Goal: Task Accomplishment & Management: Manage account settings

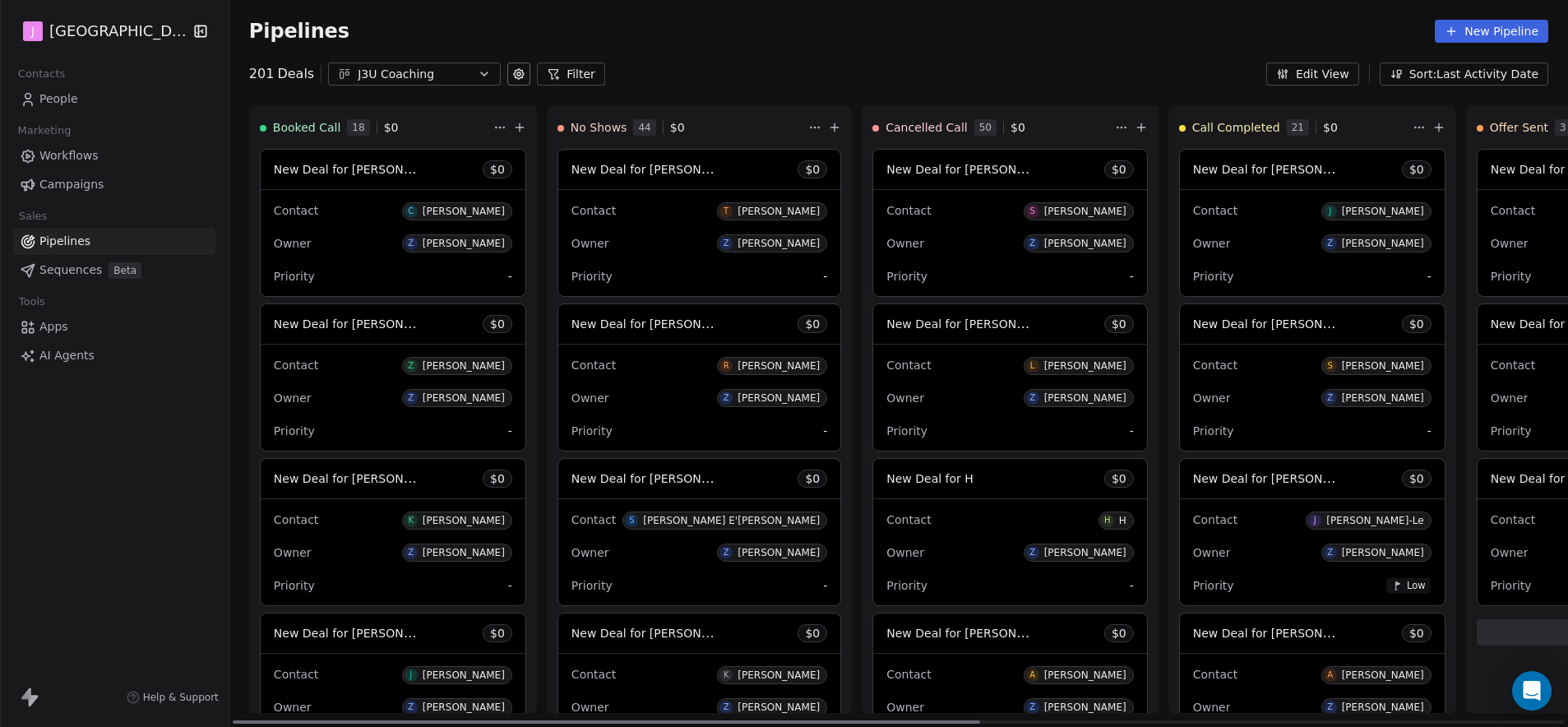
click at [355, 160] on span "New Deal for [PERSON_NAME]" at bounding box center [348, 169] width 148 height 20
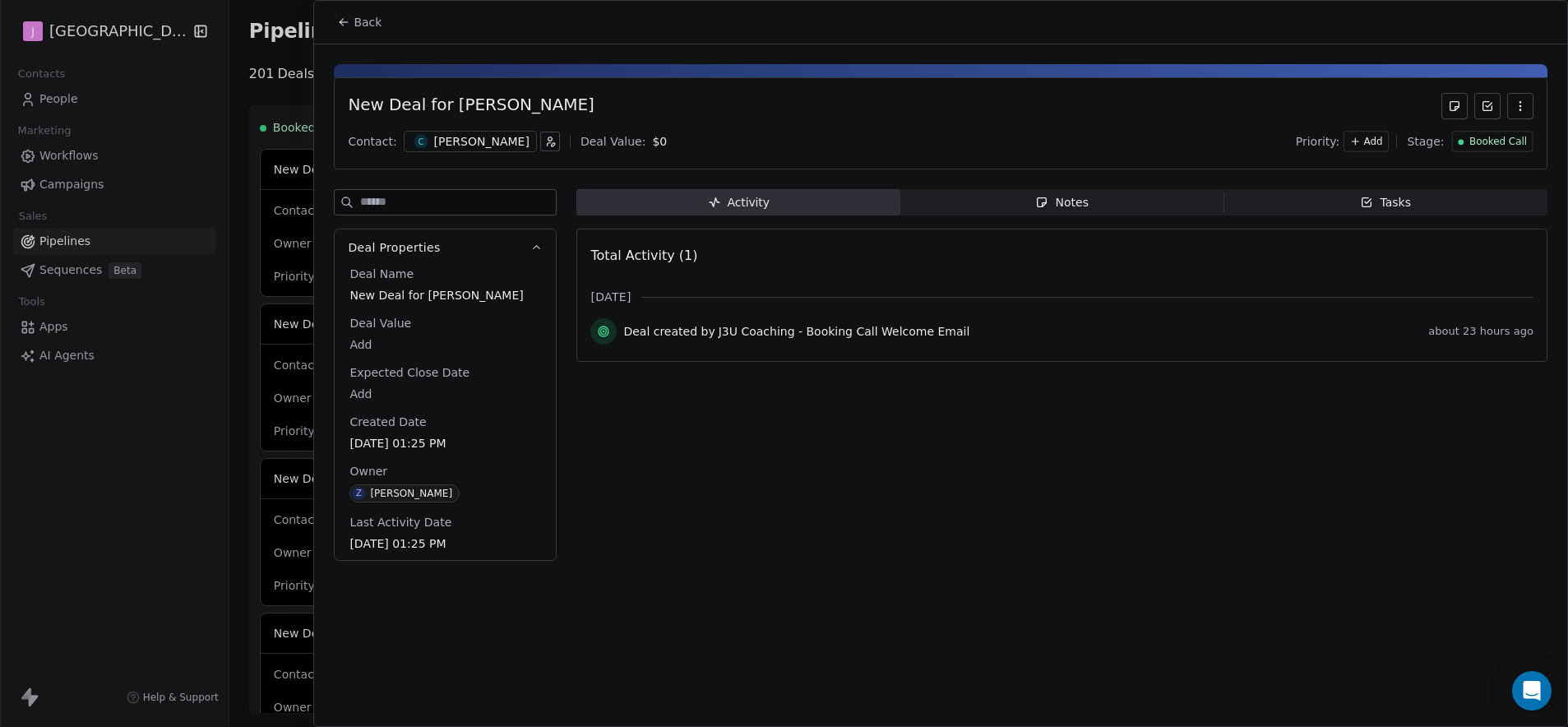
click at [370, 340] on body "J J3 University Contacts People Marketing Workflows Campaigns Sales Pipelines S…" at bounding box center [784, 363] width 1568 height 727
type input "*****"
click at [1489, 141] on html "J J3 University Contacts People Marketing Workflows Campaigns Sales Pipelines S…" at bounding box center [784, 363] width 1568 height 727
click at [1502, 147] on span "Booked Call" at bounding box center [1498, 142] width 57 height 14
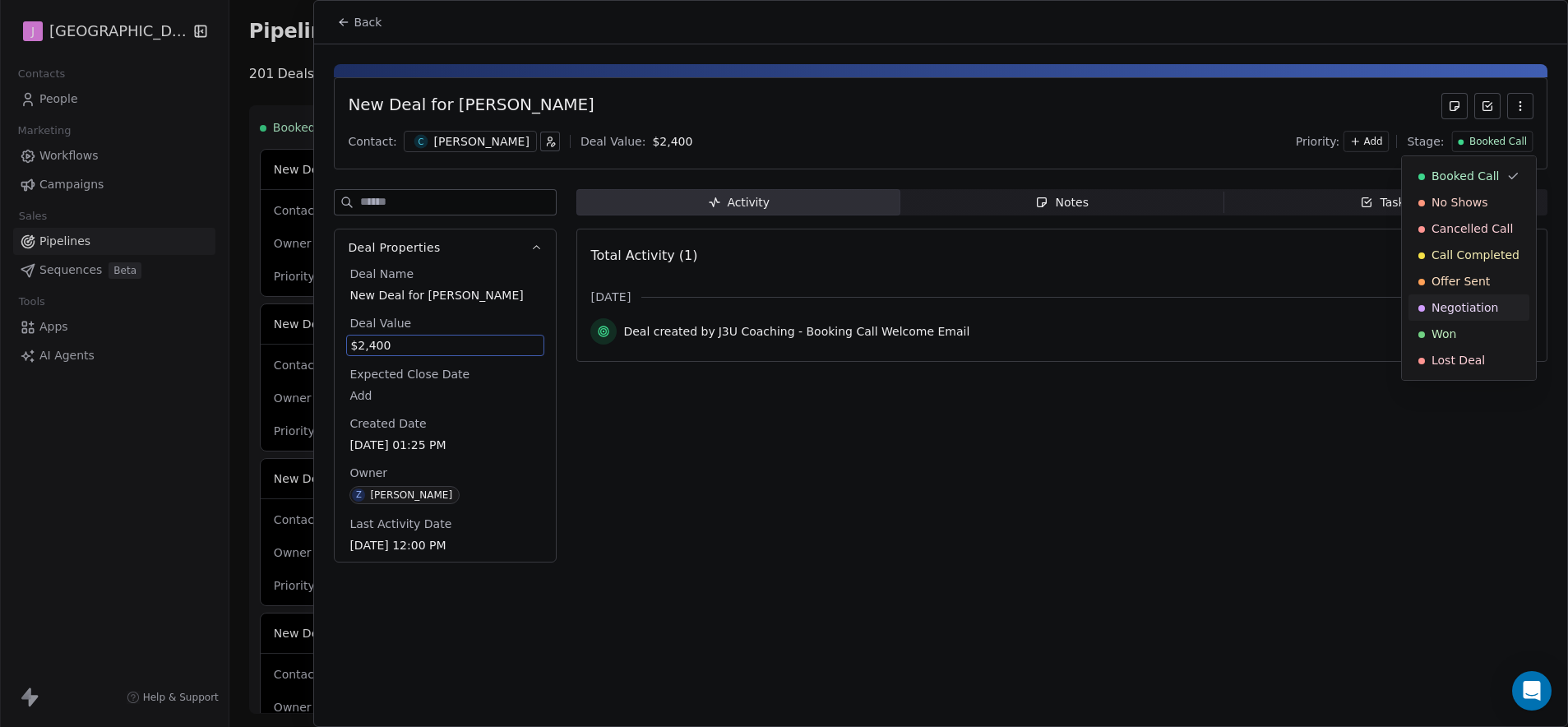
click at [1476, 333] on div "Won" at bounding box center [1469, 333] width 101 height 17
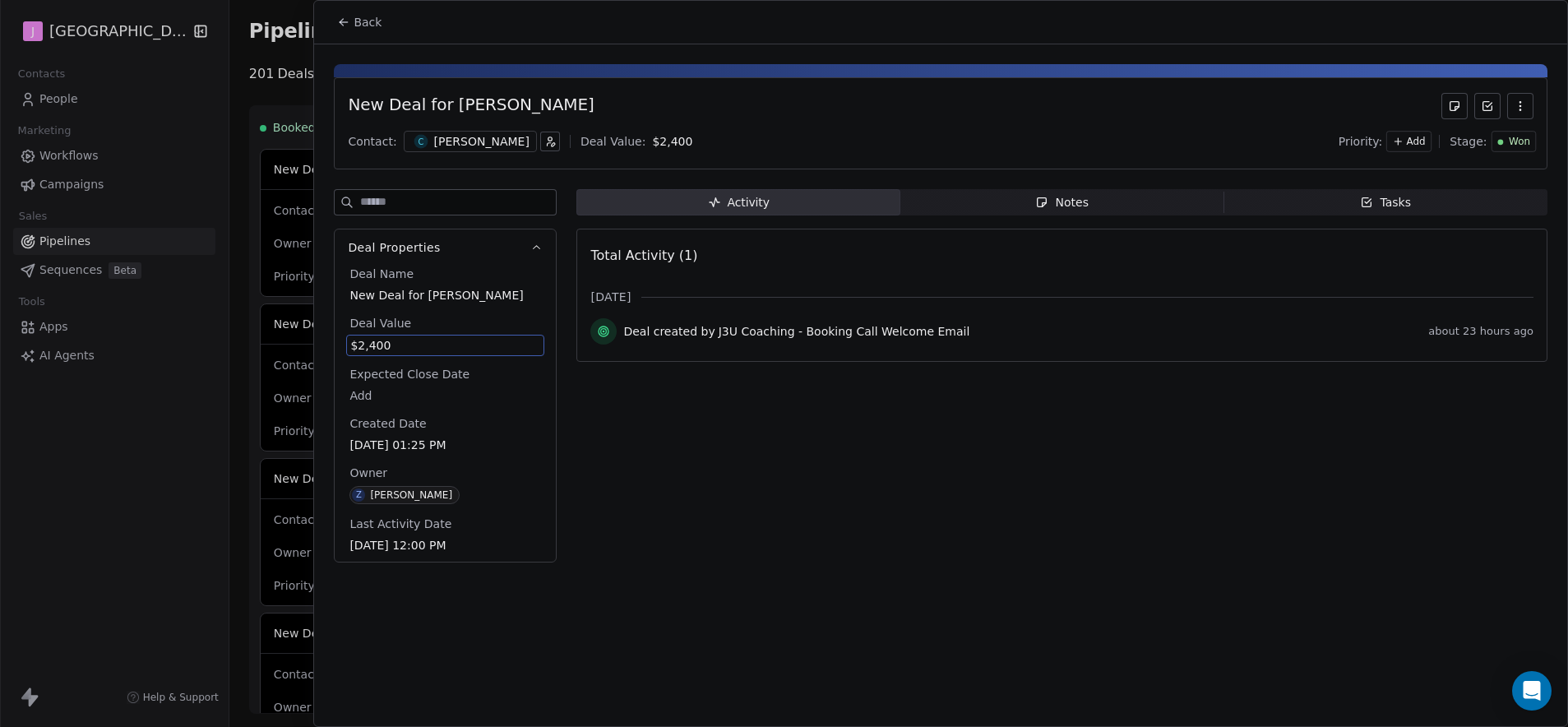
click at [361, 26] on span "Back" at bounding box center [367, 22] width 28 height 17
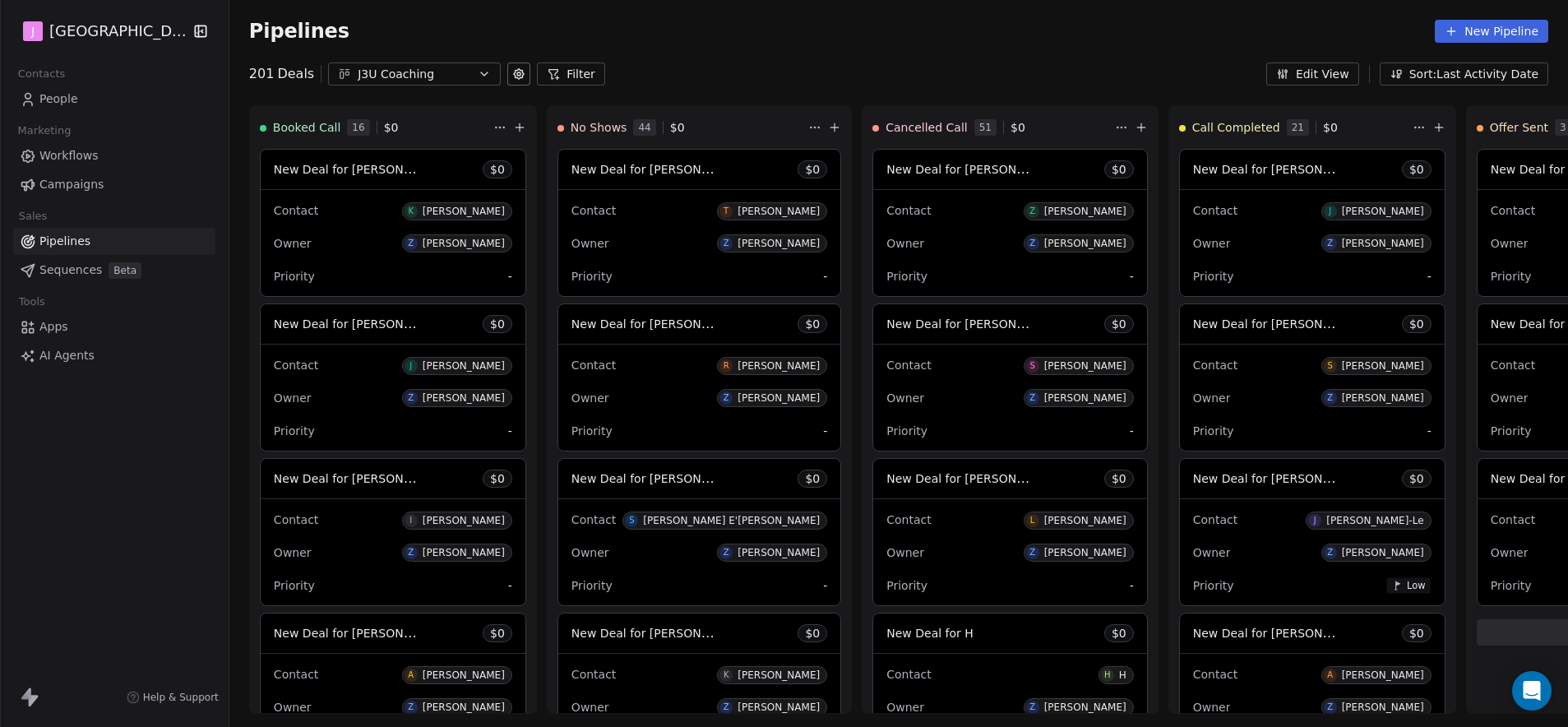
click at [71, 96] on span "People" at bounding box center [58, 99] width 38 height 17
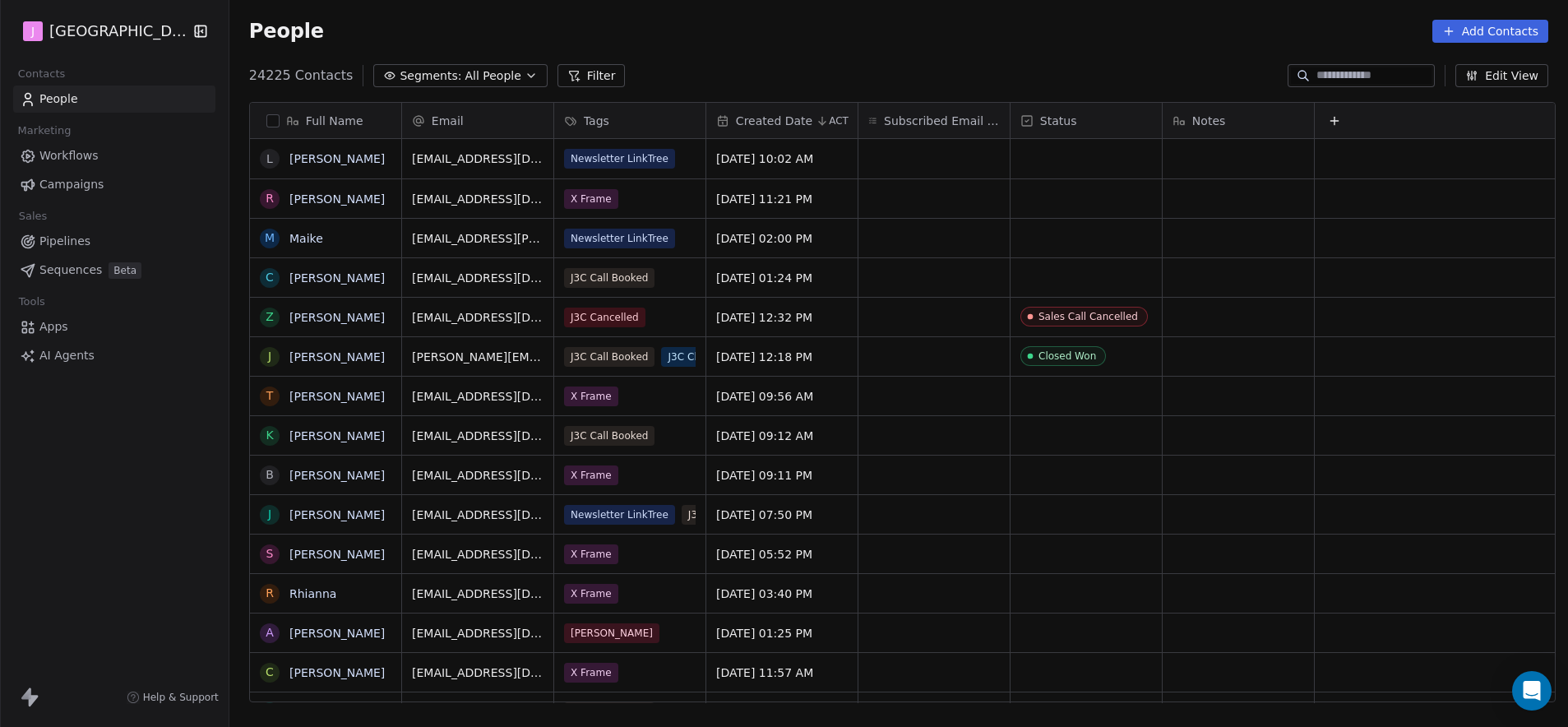
scroll to position [628, 1334]
click at [1396, 70] on input at bounding box center [1374, 75] width 115 height 17
paste input "**********"
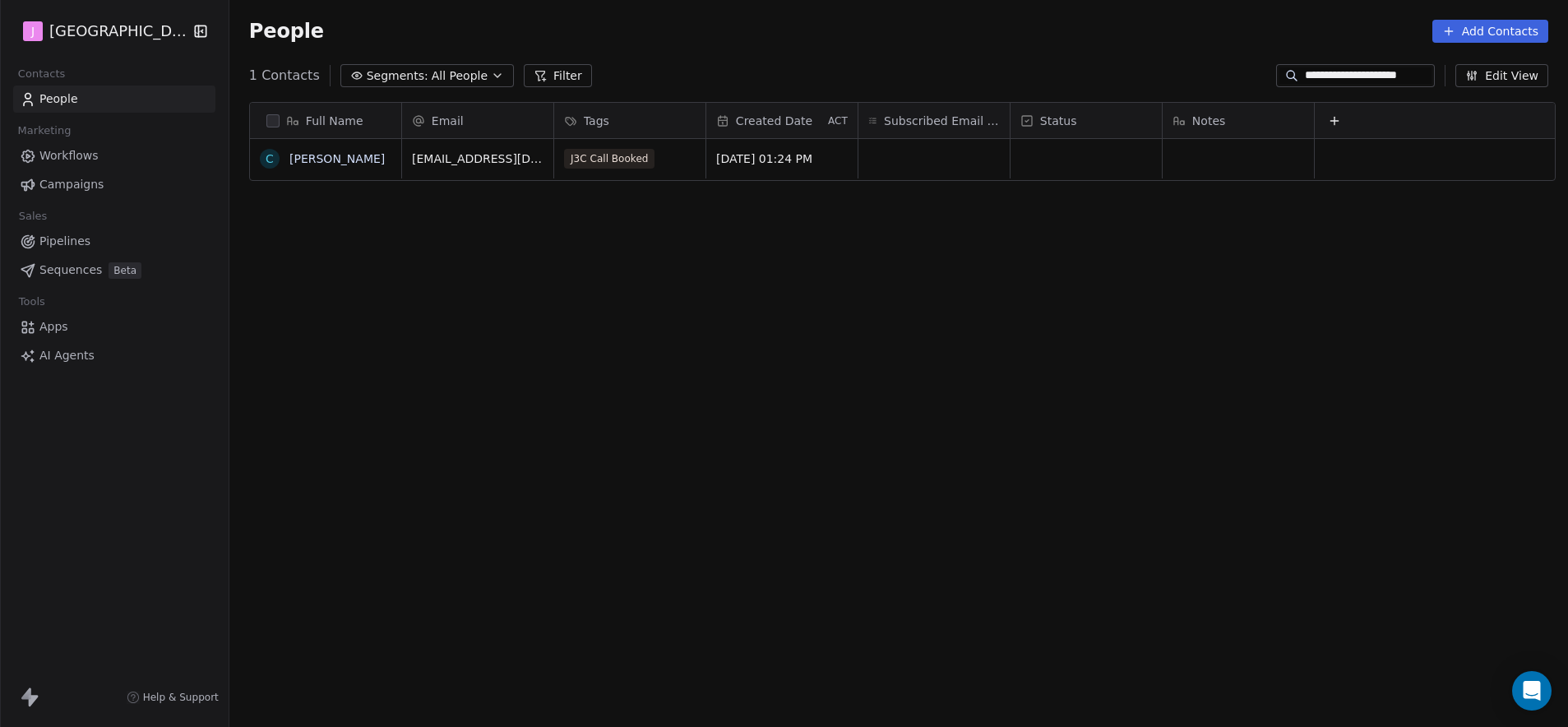
type input "**********"
click at [1051, 165] on div "grid" at bounding box center [1086, 158] width 151 height 39
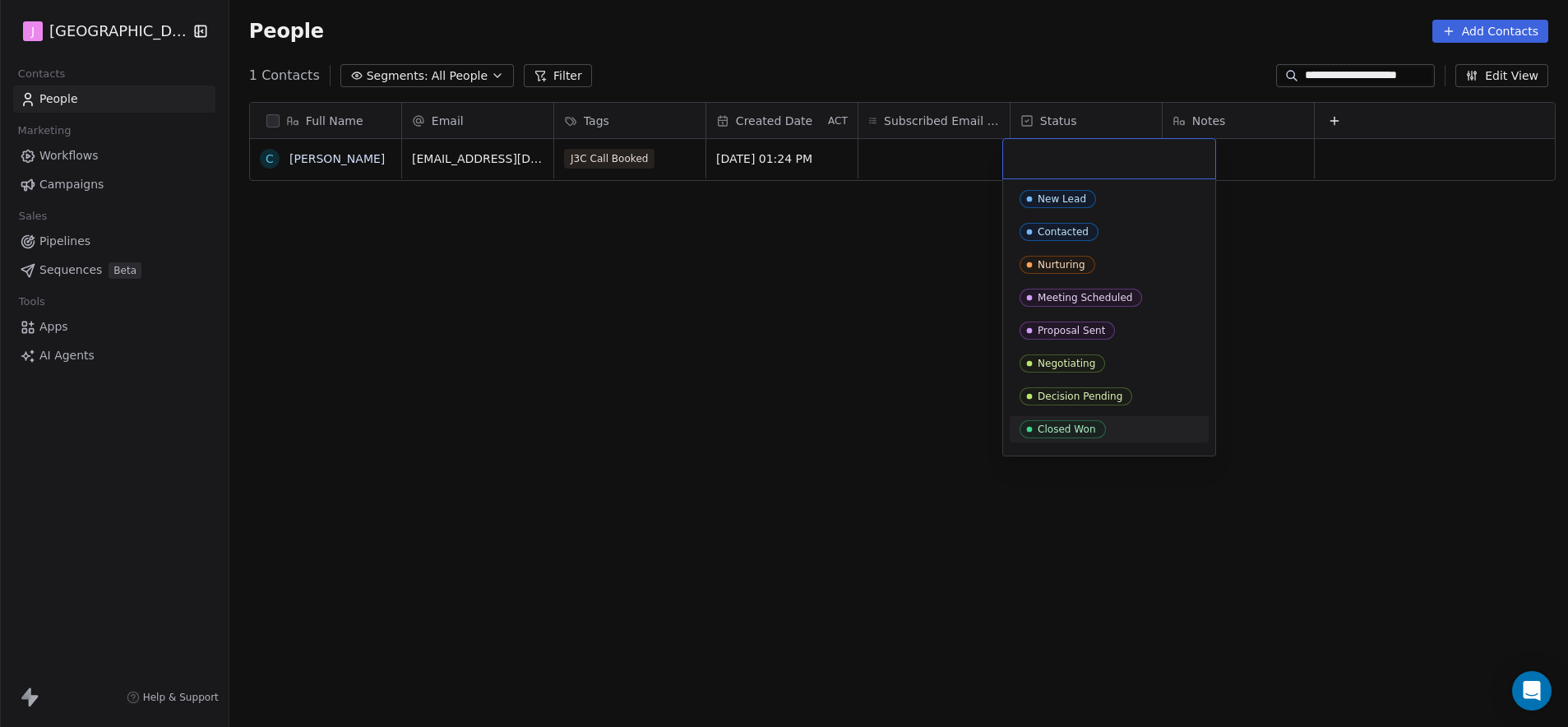
drag, startPoint x: 1043, startPoint y: 428, endPoint x: 767, endPoint y: 298, distance: 305.1
click at [1041, 426] on div "Closed Won" at bounding box center [1066, 429] width 58 height 11
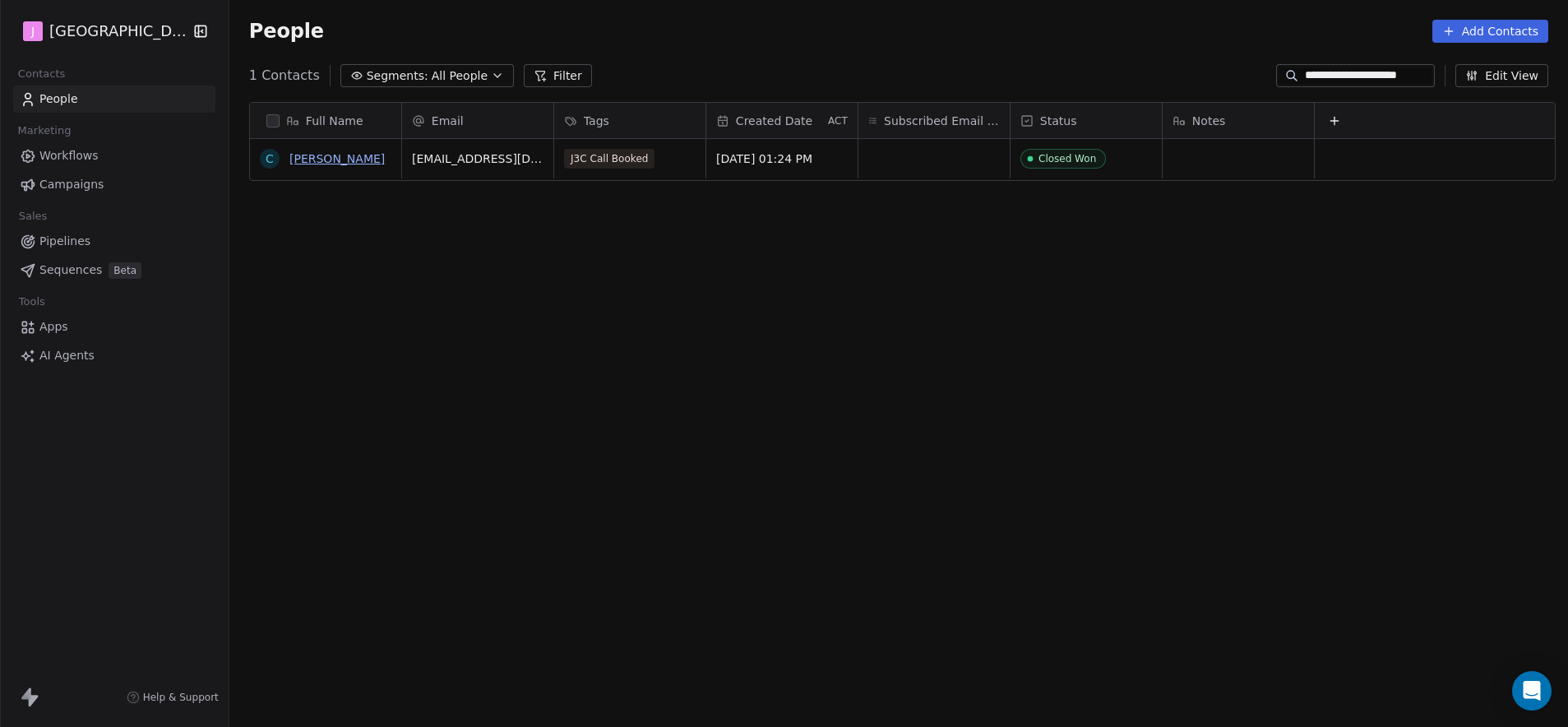
click at [302, 165] on link "[PERSON_NAME]" at bounding box center [338, 158] width 96 height 13
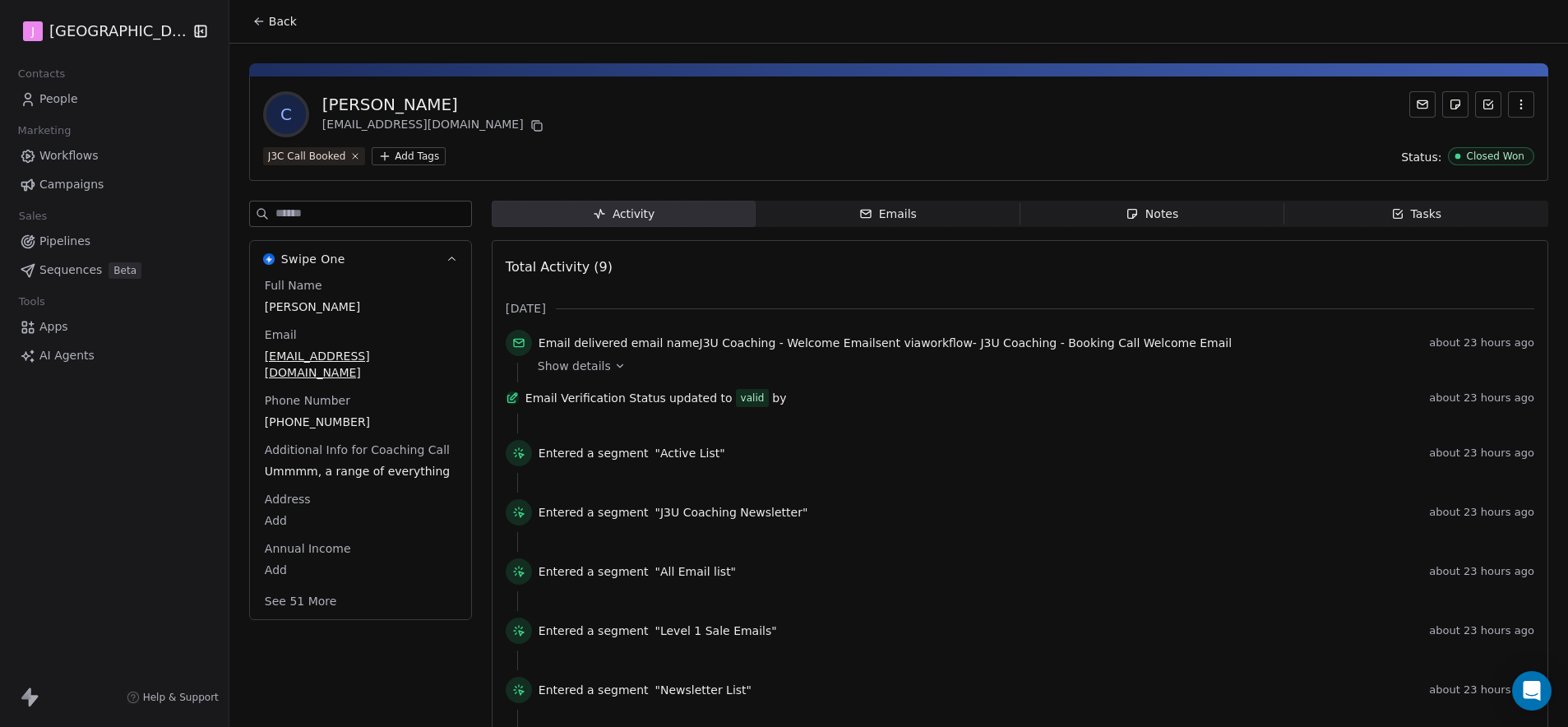
click at [279, 590] on button "See 51 More" at bounding box center [301, 602] width 92 height 30
click at [277, 656] on html "J J3 University Contacts People Marketing Workflows Campaigns Sales Pipelines S…" at bounding box center [784, 363] width 1568 height 727
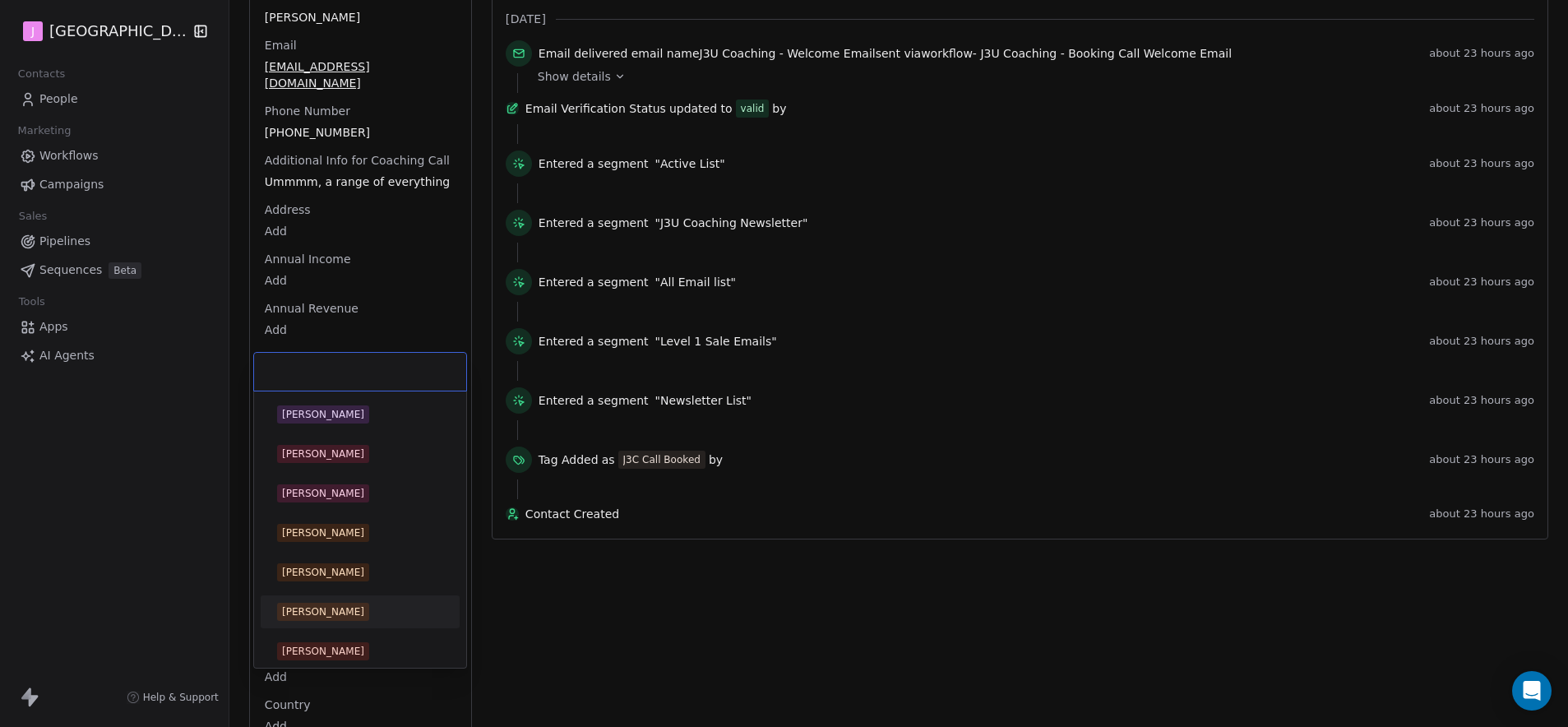
click at [310, 609] on div "[PERSON_NAME]" at bounding box center [323, 611] width 82 height 15
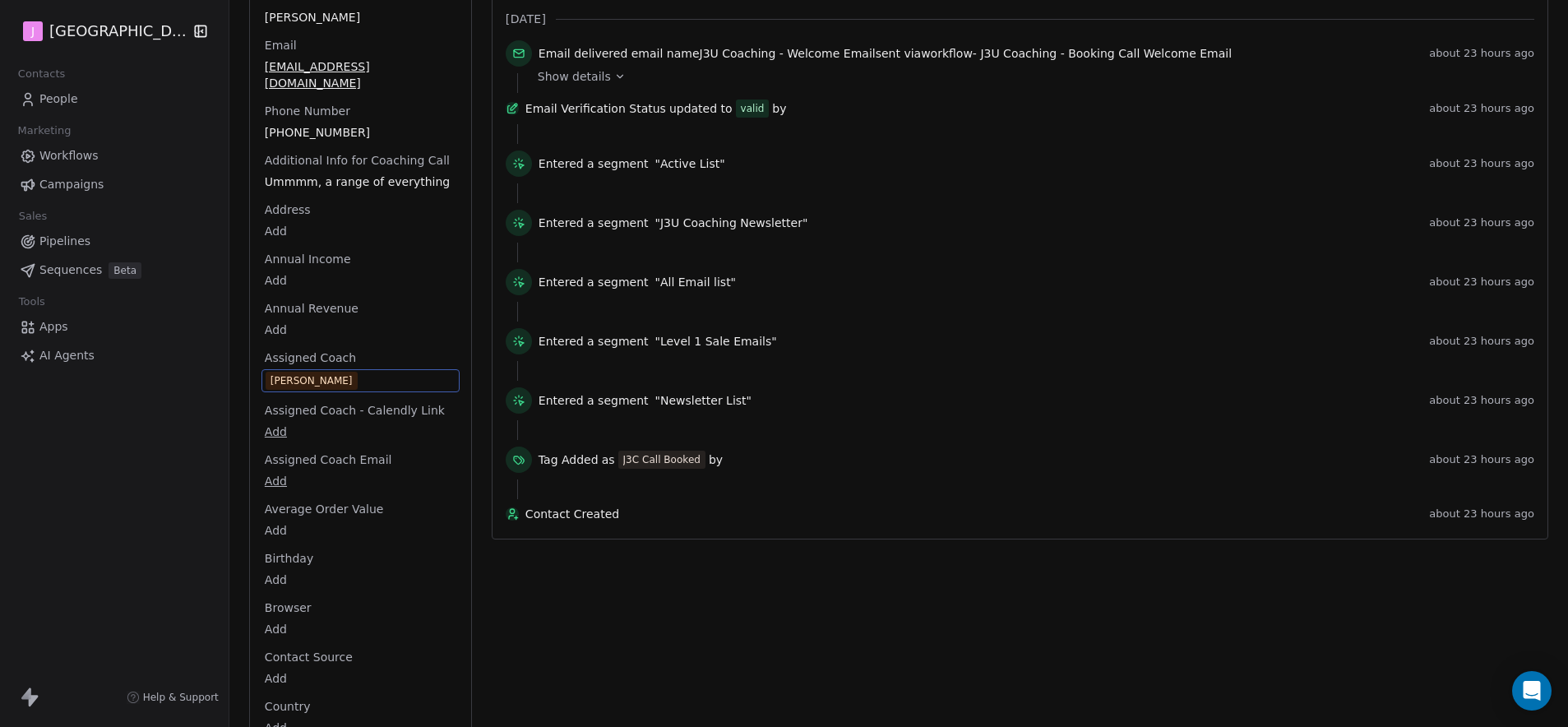
scroll to position [0, 0]
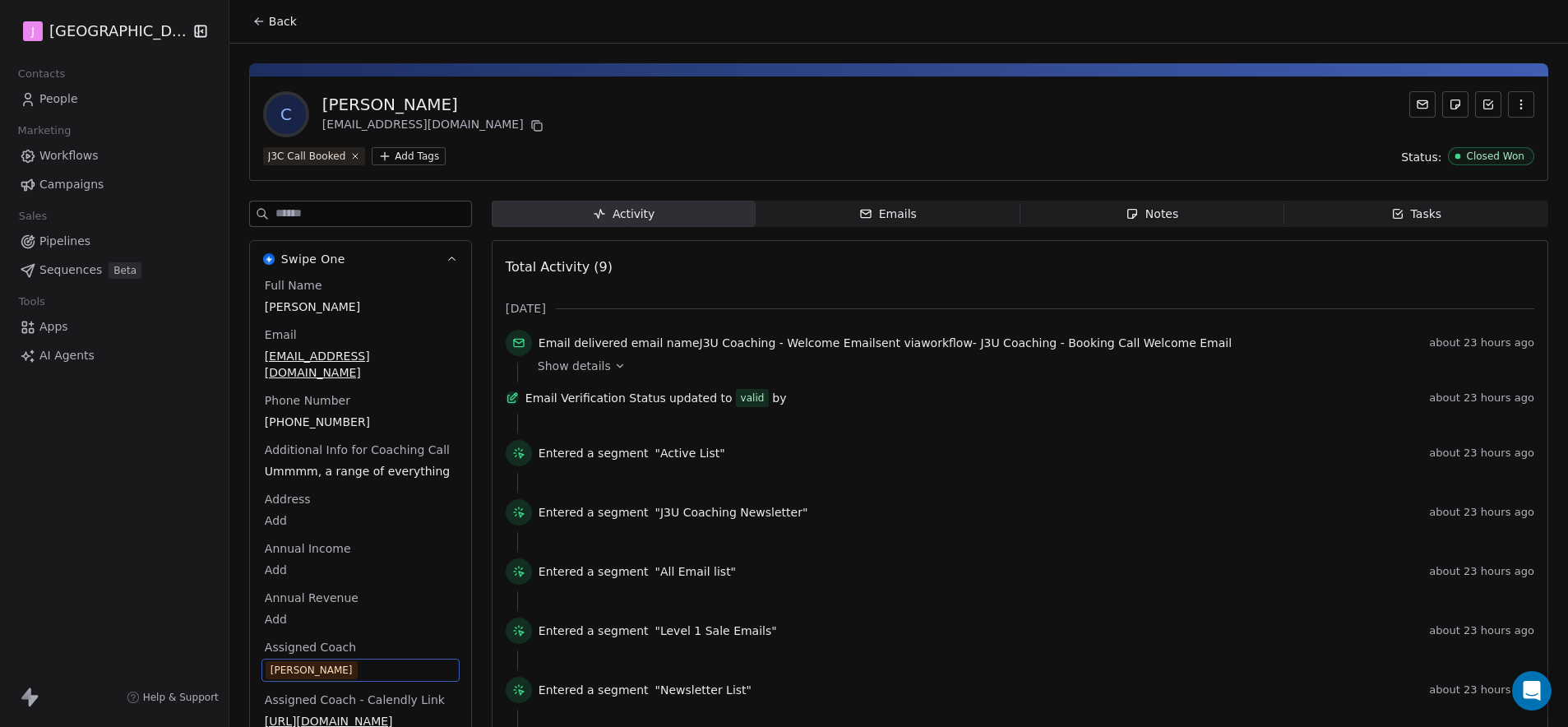
click at [269, 14] on span "Back" at bounding box center [283, 21] width 28 height 17
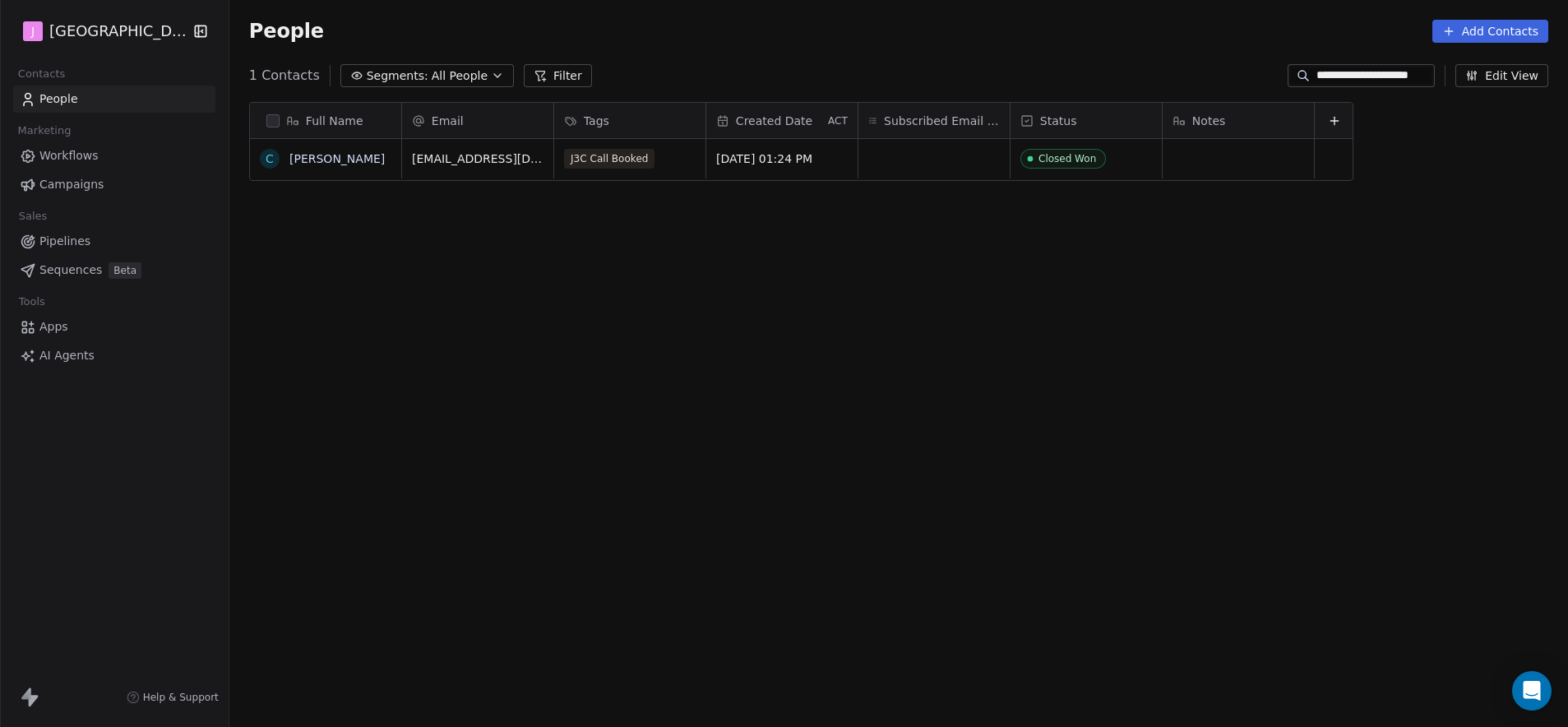
scroll to position [628, 1334]
click at [79, 241] on span "Pipelines" at bounding box center [64, 241] width 51 height 17
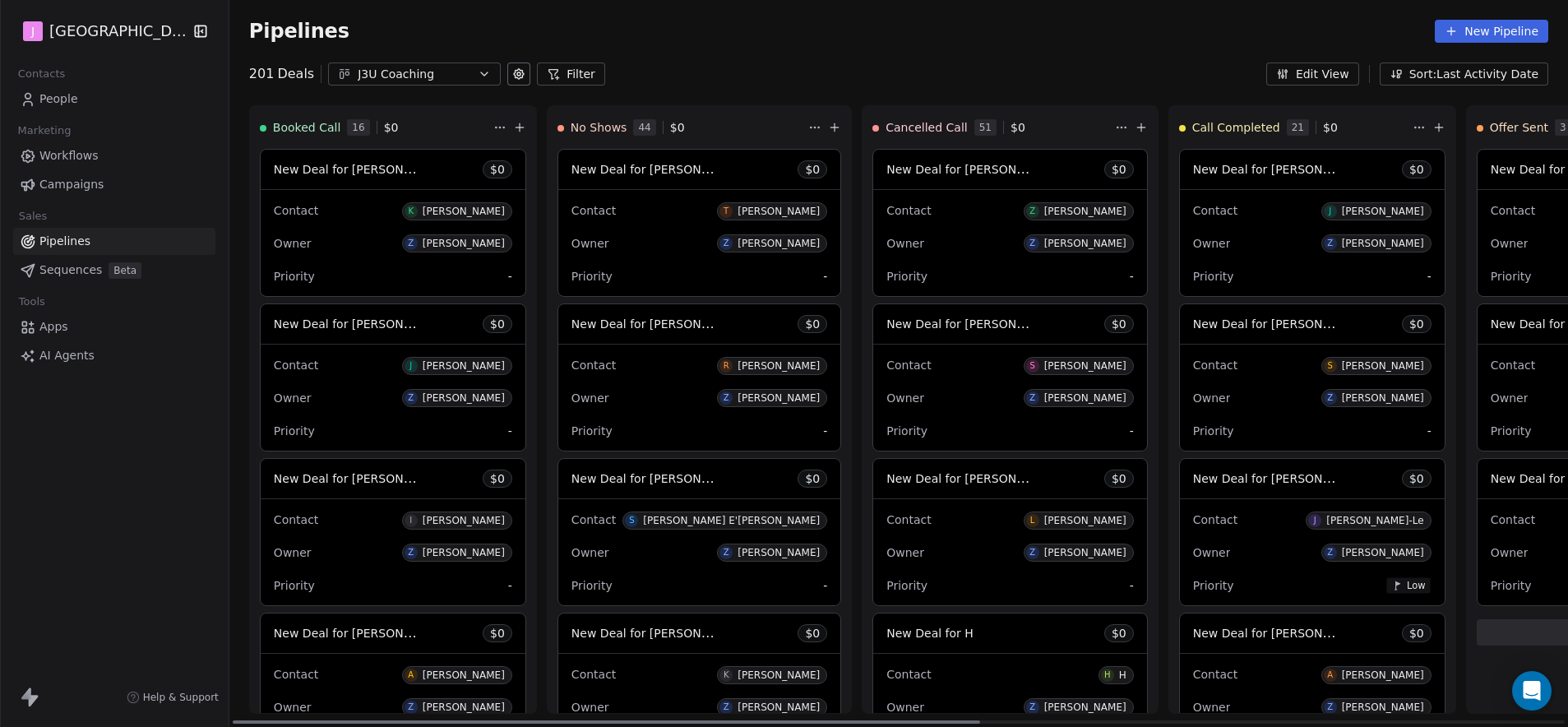
click at [381, 173] on span "New Deal for [PERSON_NAME]" at bounding box center [360, 169] width 173 height 16
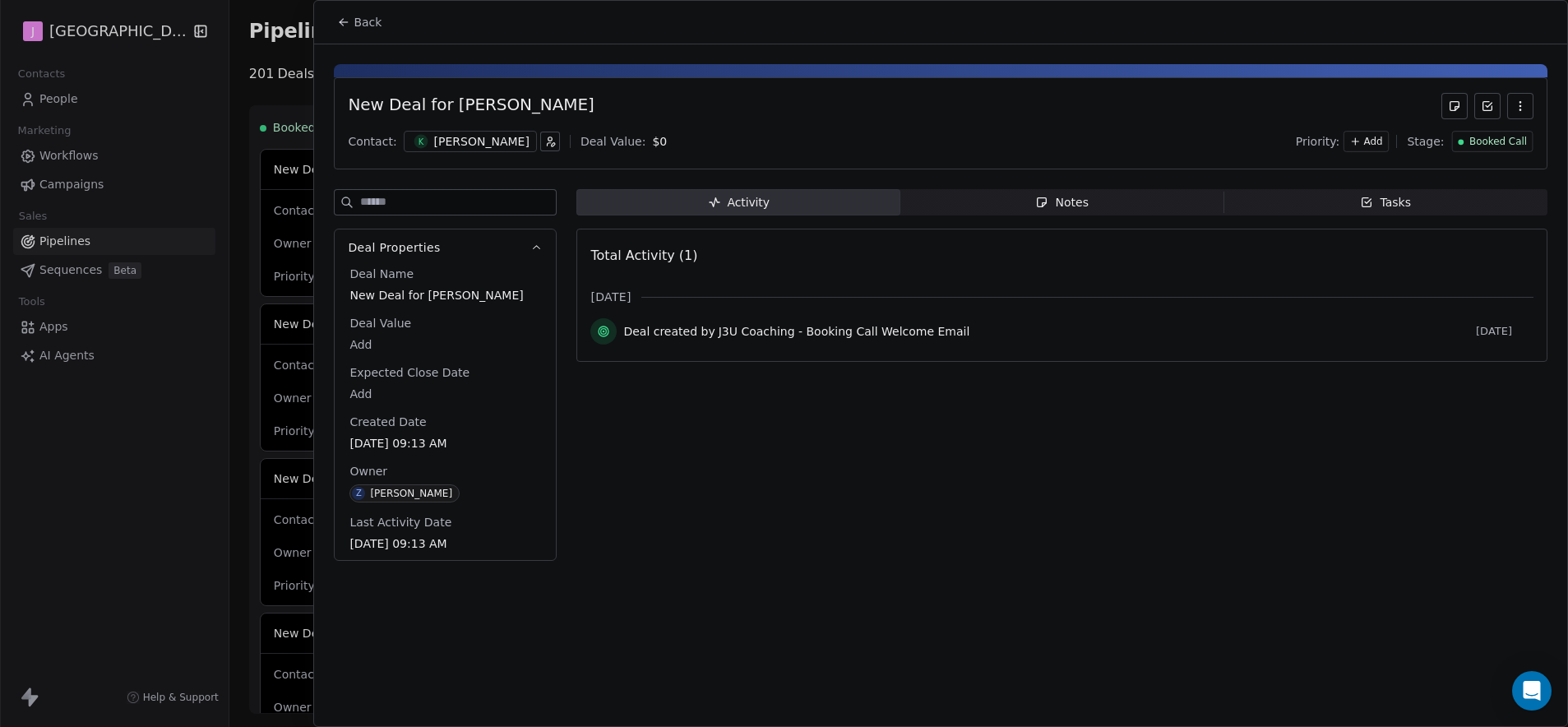
click at [1500, 144] on span "Booked Call" at bounding box center [1498, 142] width 57 height 14
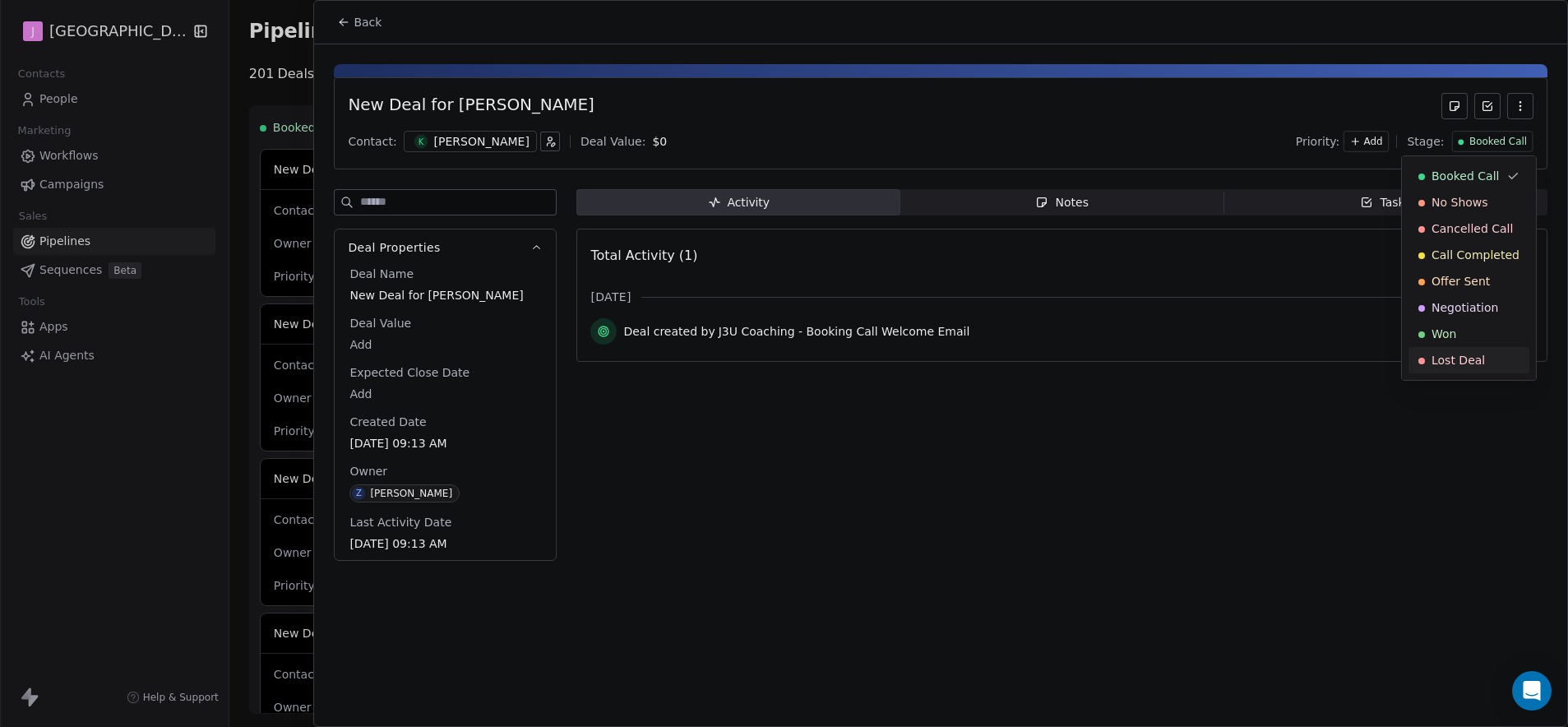
click at [1467, 361] on span "Lost Deal" at bounding box center [1457, 360] width 53 height 17
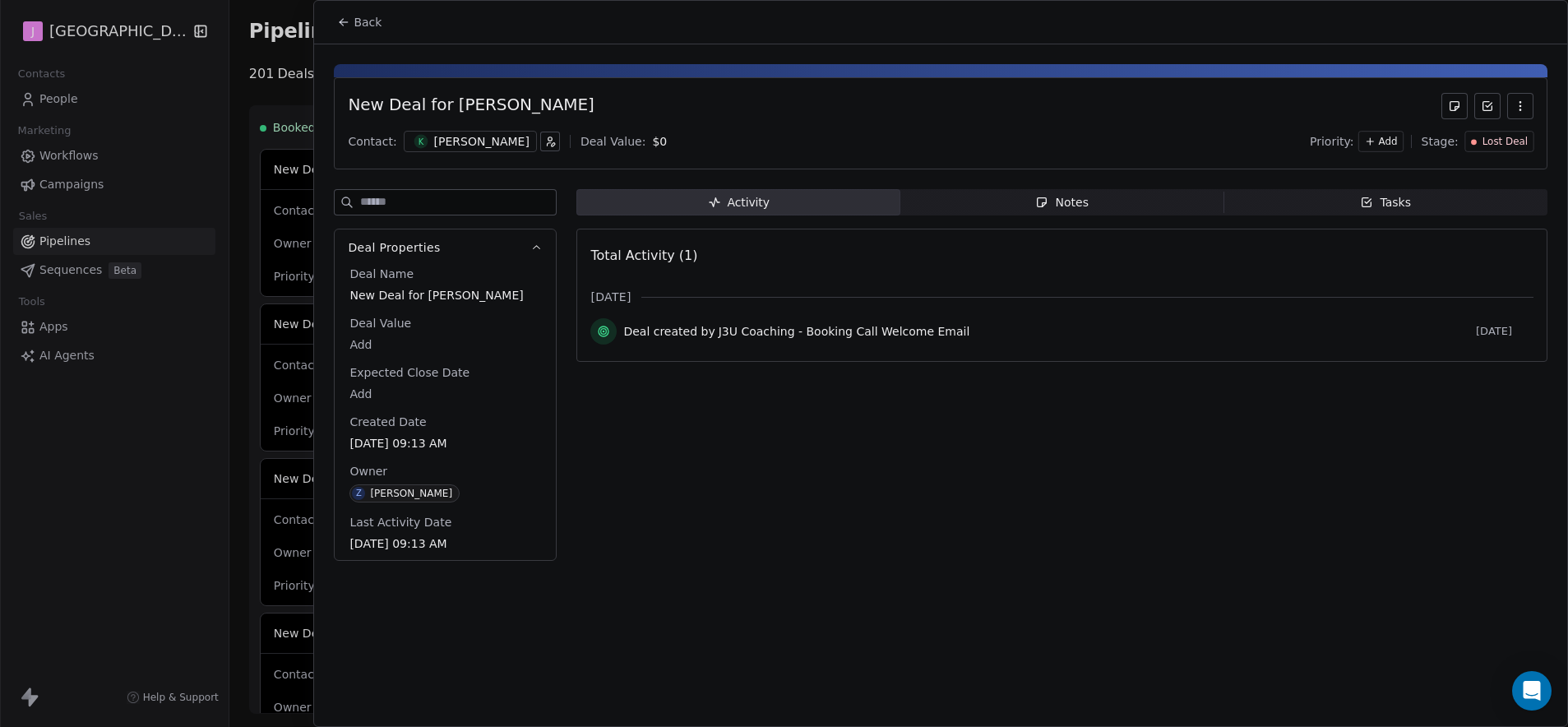
click at [360, 14] on span "Back" at bounding box center [367, 22] width 28 height 17
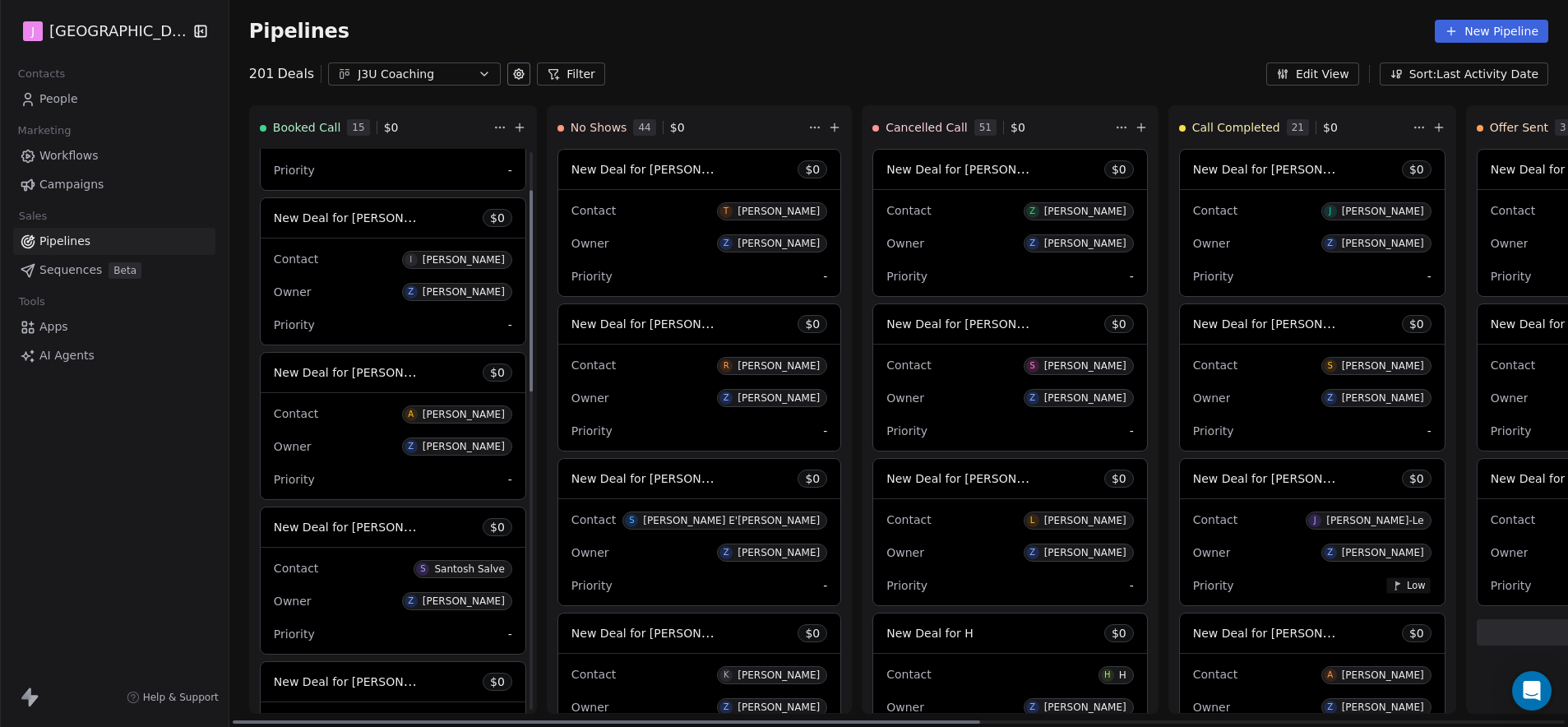
scroll to position [137, 0]
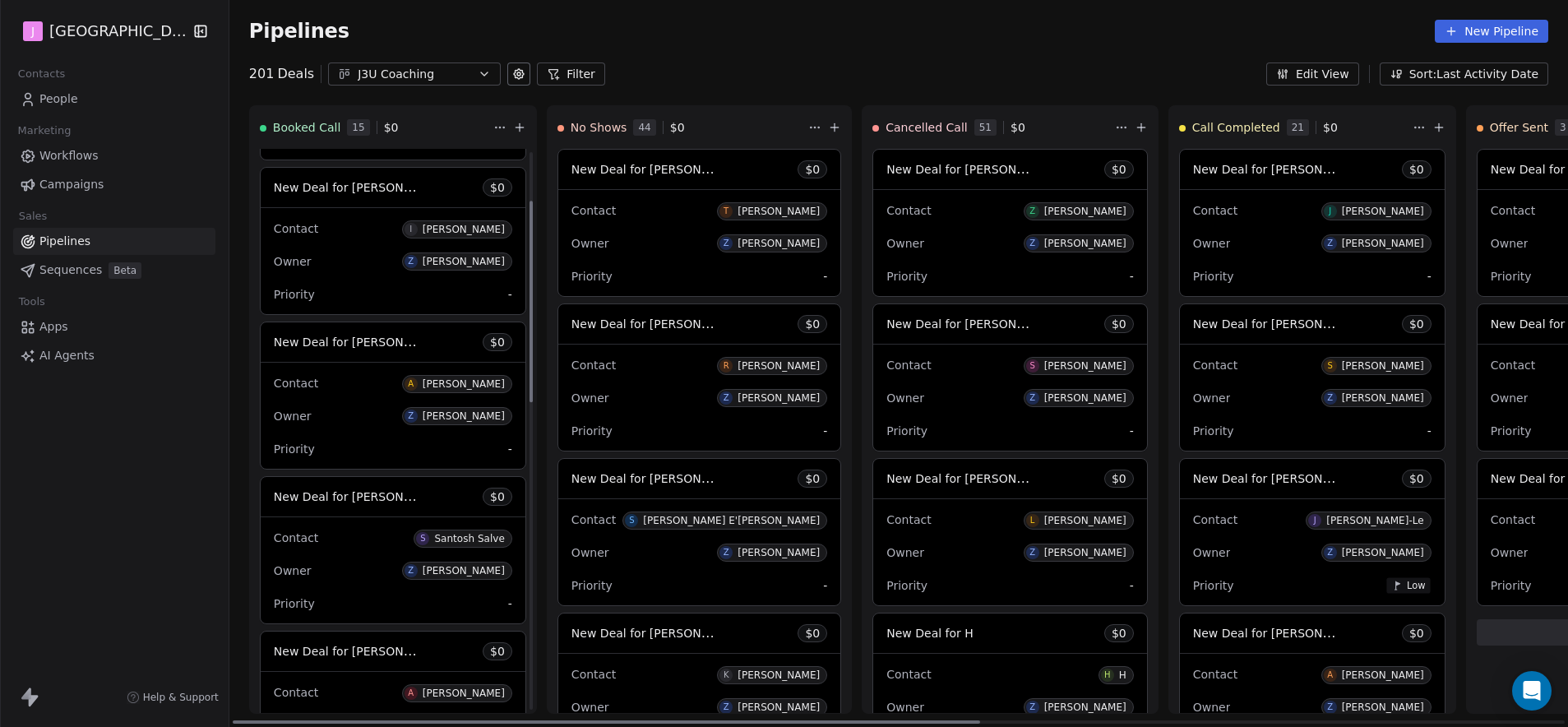
click at [377, 346] on span "New Deal for [PERSON_NAME]" at bounding box center [360, 342] width 173 height 16
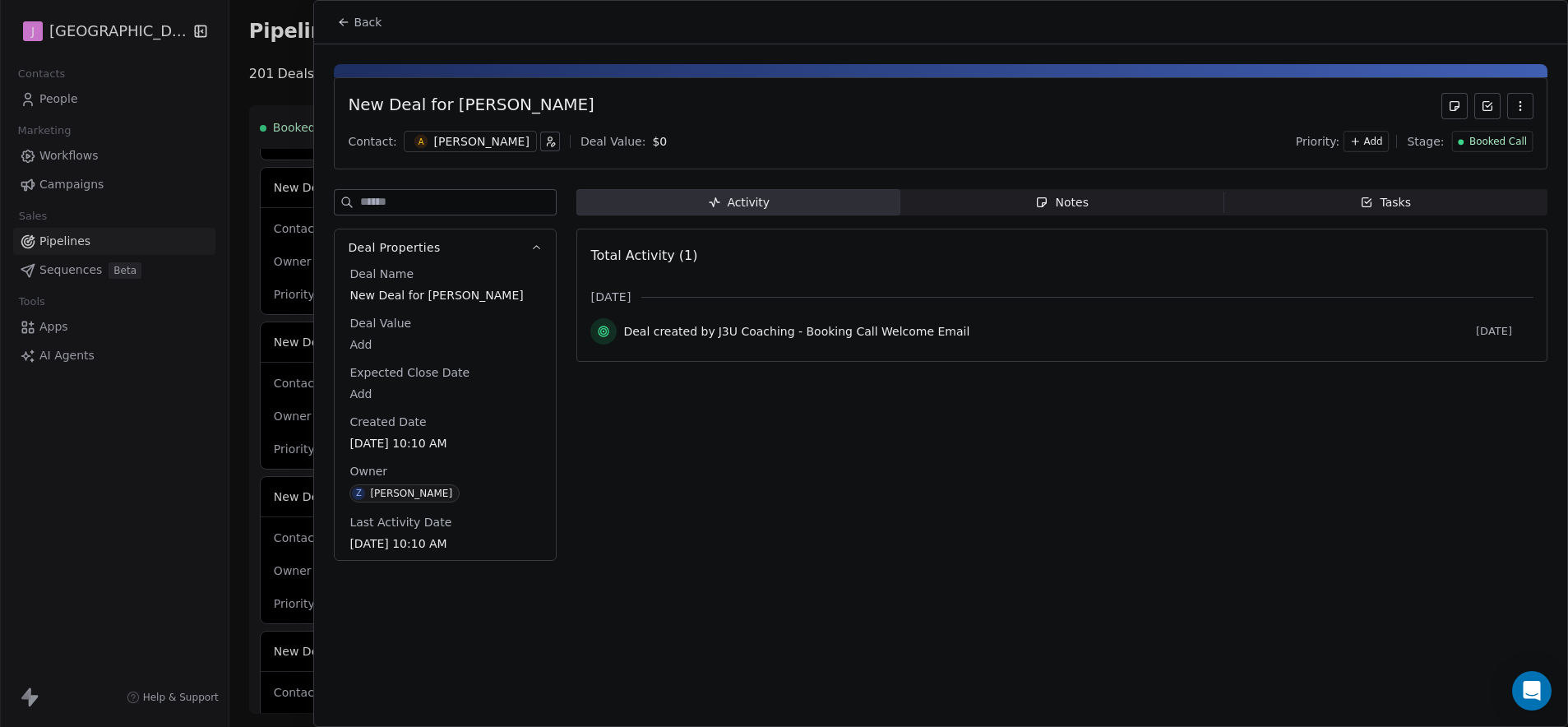
click at [1476, 146] on span "Booked Call" at bounding box center [1498, 142] width 57 height 14
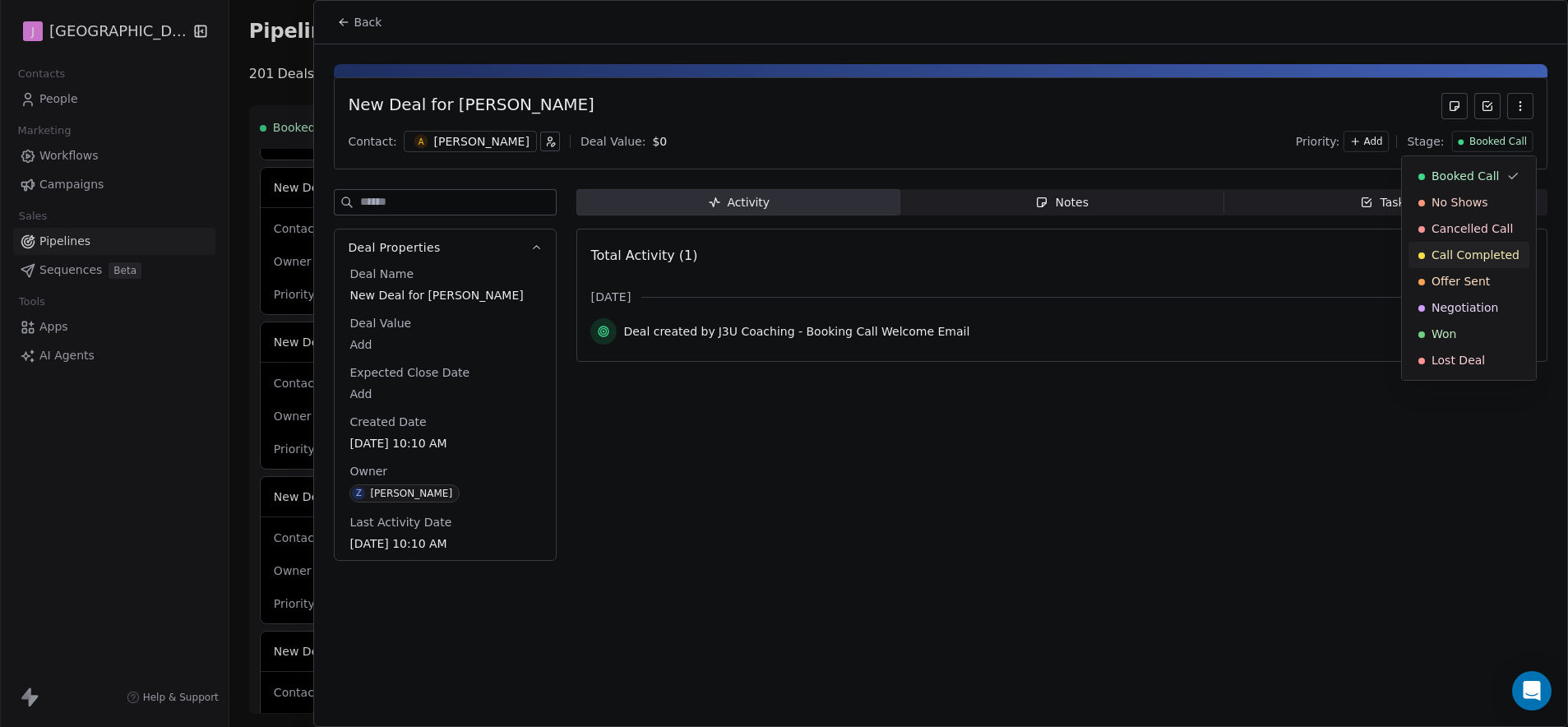
click at [1483, 256] on span "Call Completed" at bounding box center [1475, 254] width 88 height 17
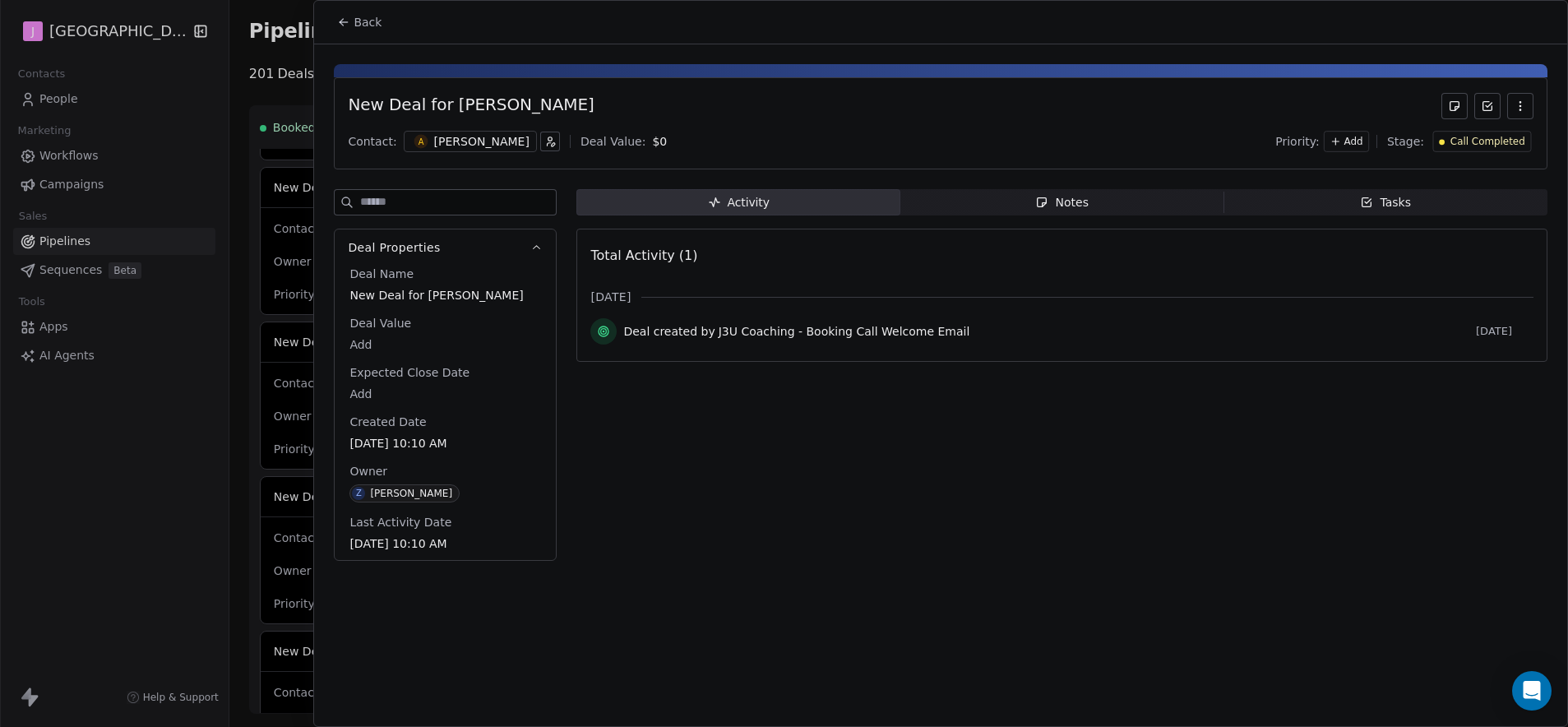
click at [358, 34] on button "Back" at bounding box center [359, 23] width 64 height 30
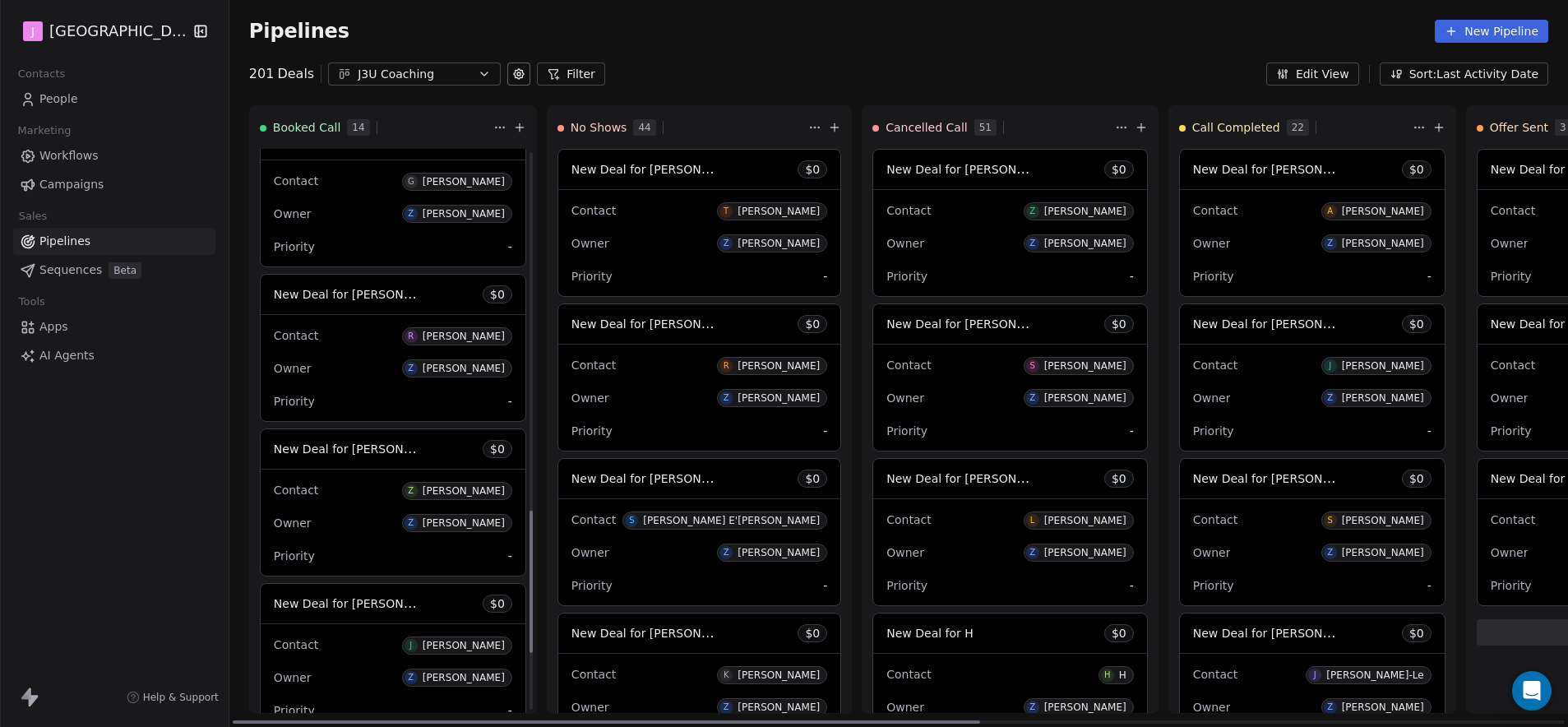
scroll to position [1591, 0]
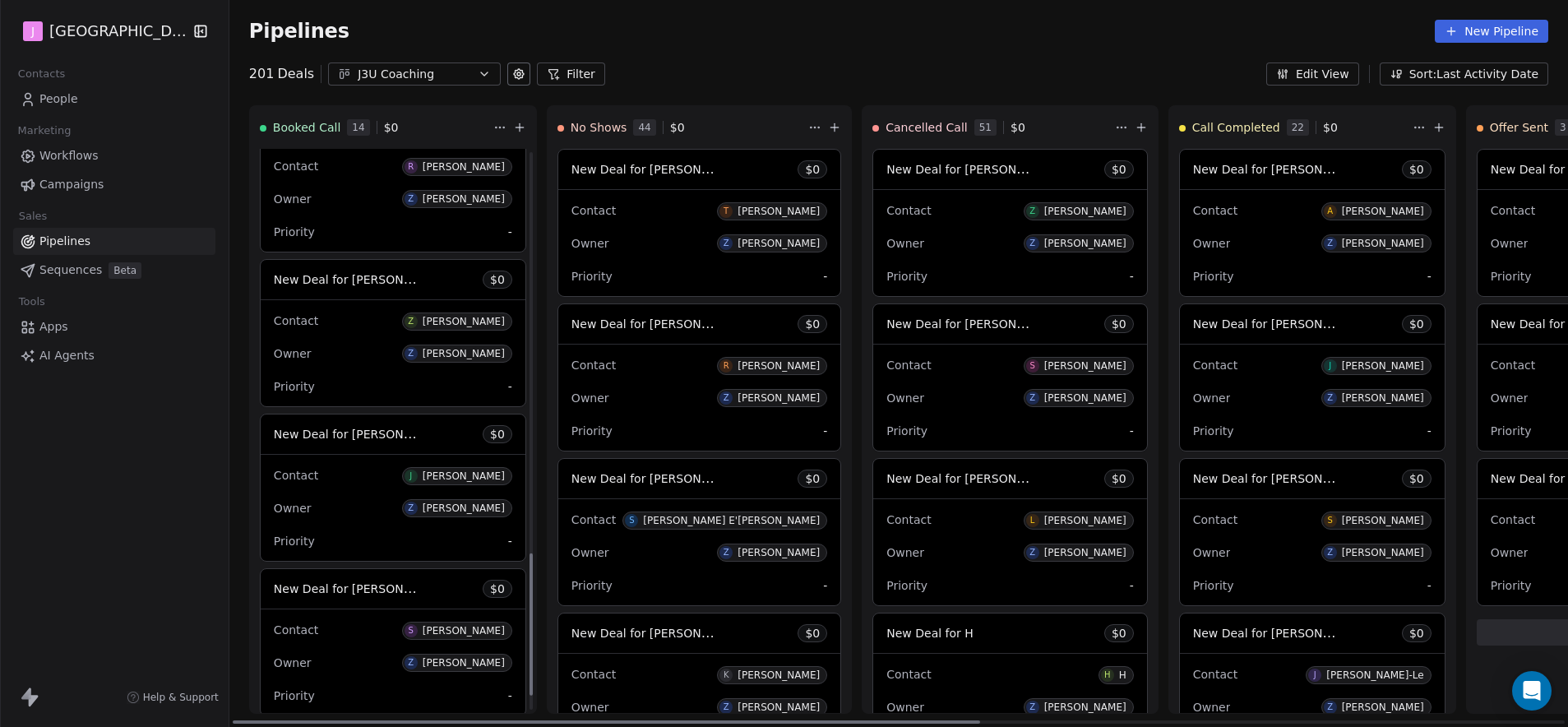
click at [391, 423] on div "New Deal for [PERSON_NAME] $ 0" at bounding box center [393, 434] width 265 height 39
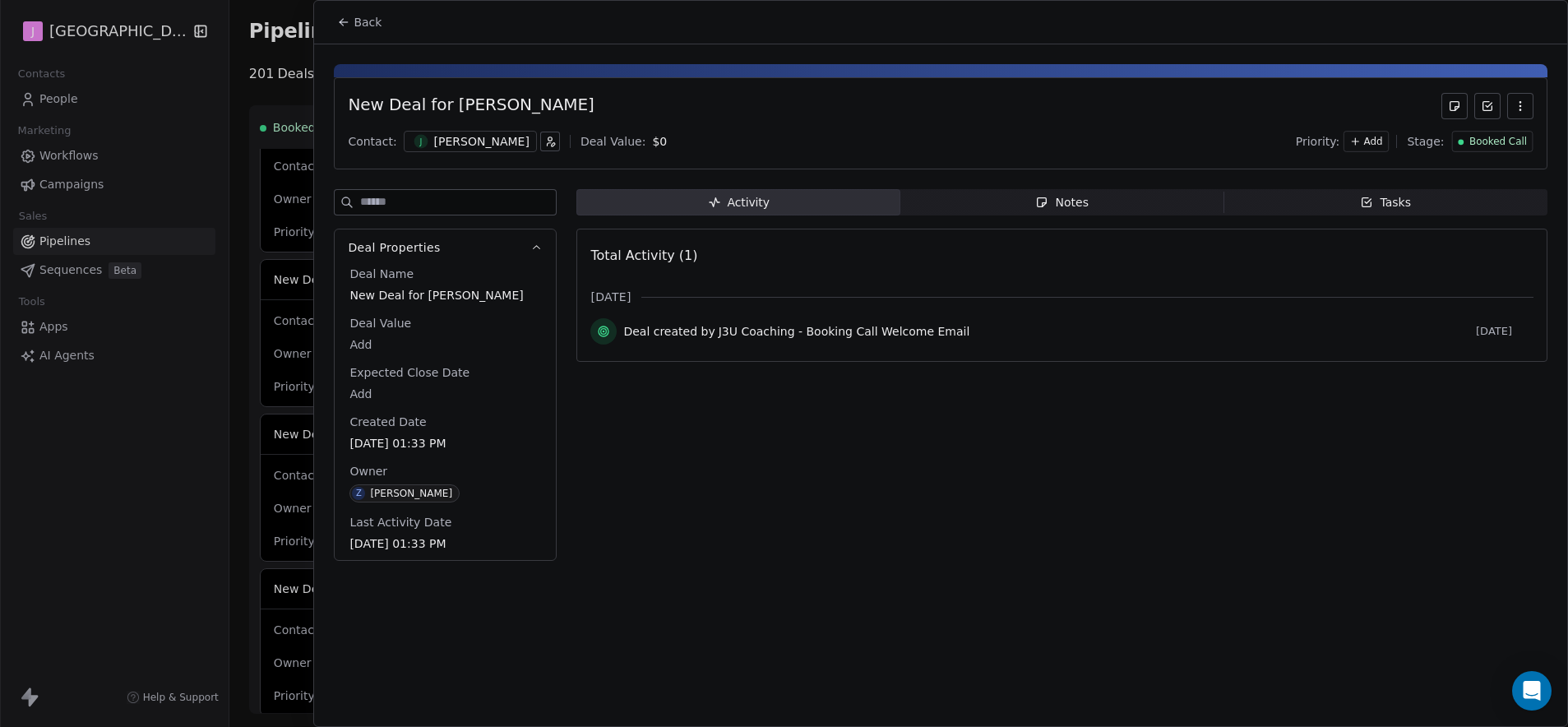
click at [1488, 142] on span "Booked Call" at bounding box center [1498, 142] width 57 height 14
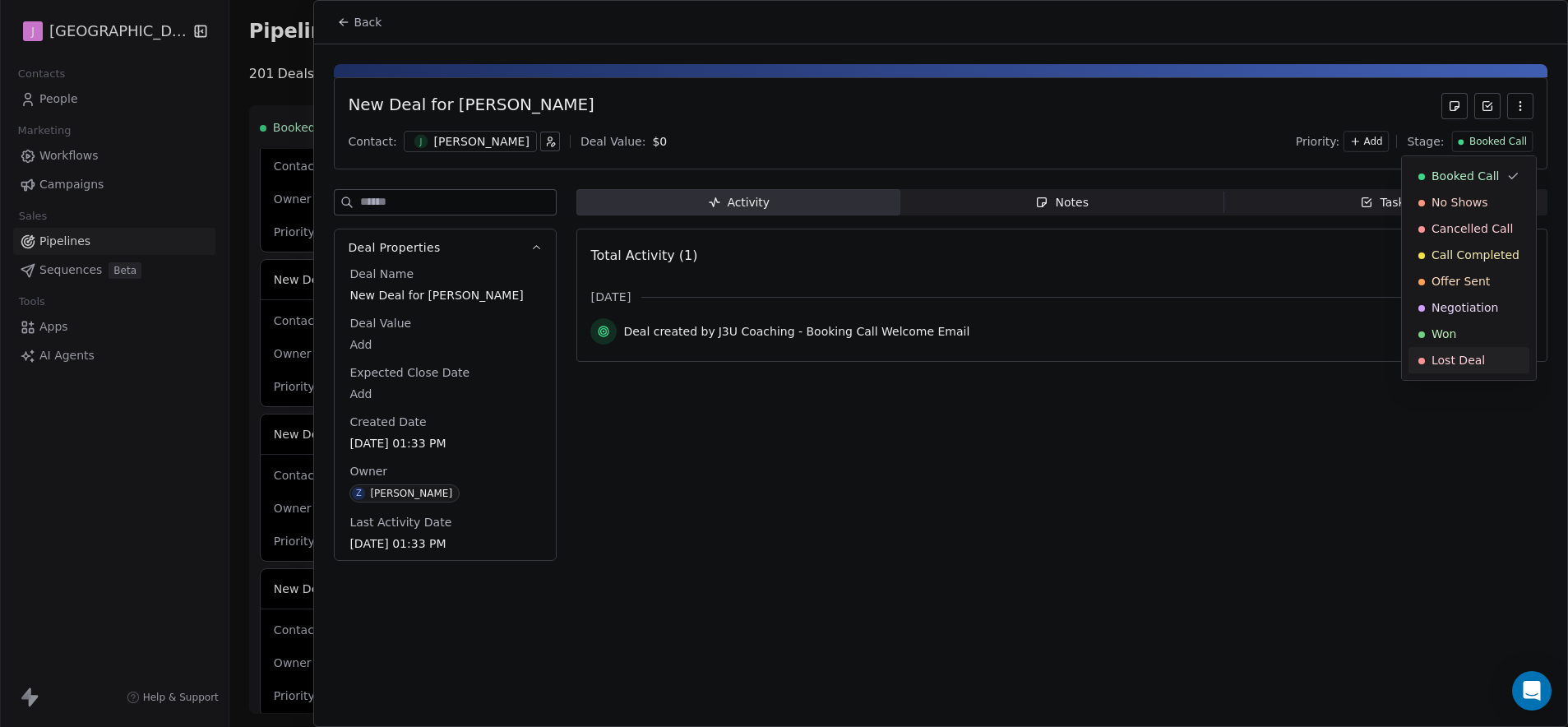
click at [1451, 364] on span "Lost Deal" at bounding box center [1457, 360] width 53 height 17
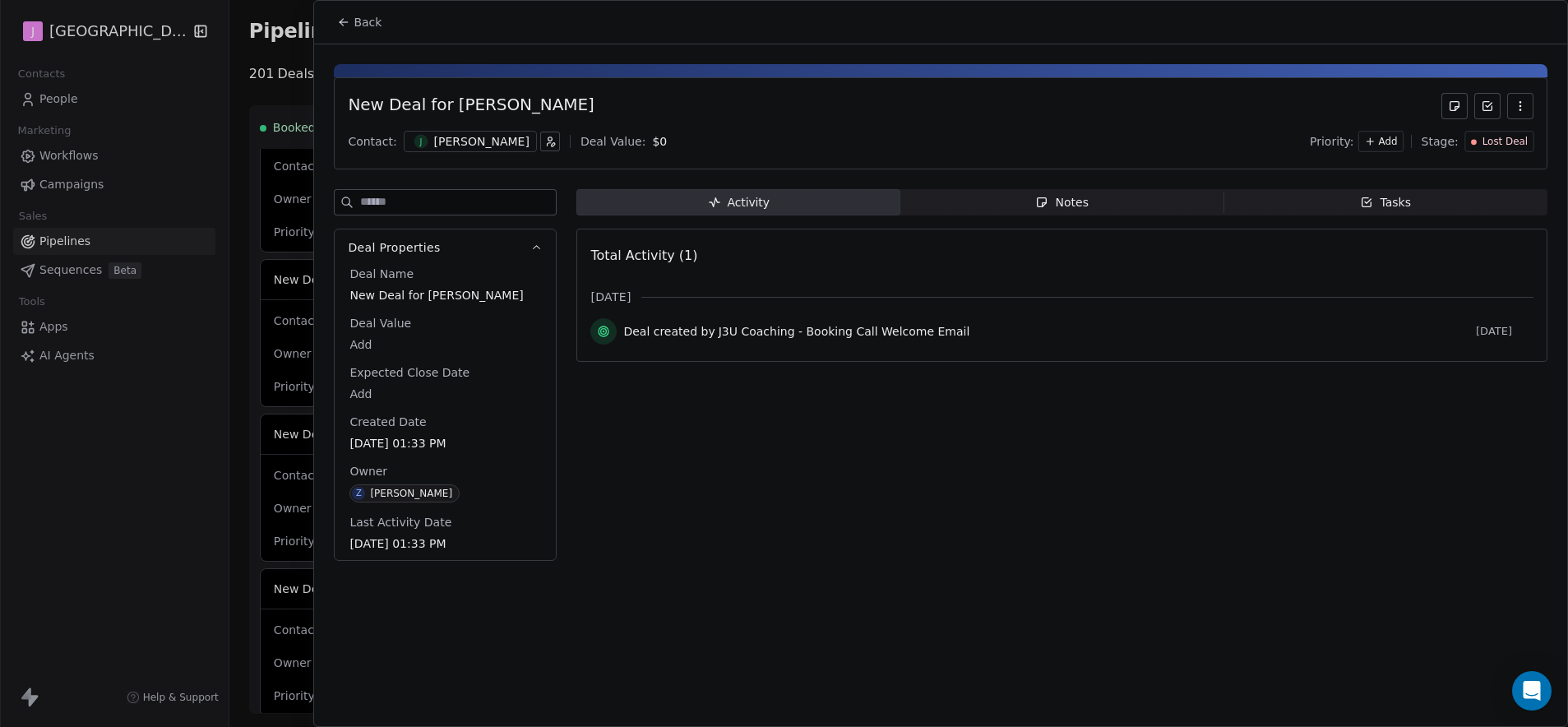
click at [376, 17] on span "Back" at bounding box center [367, 22] width 28 height 17
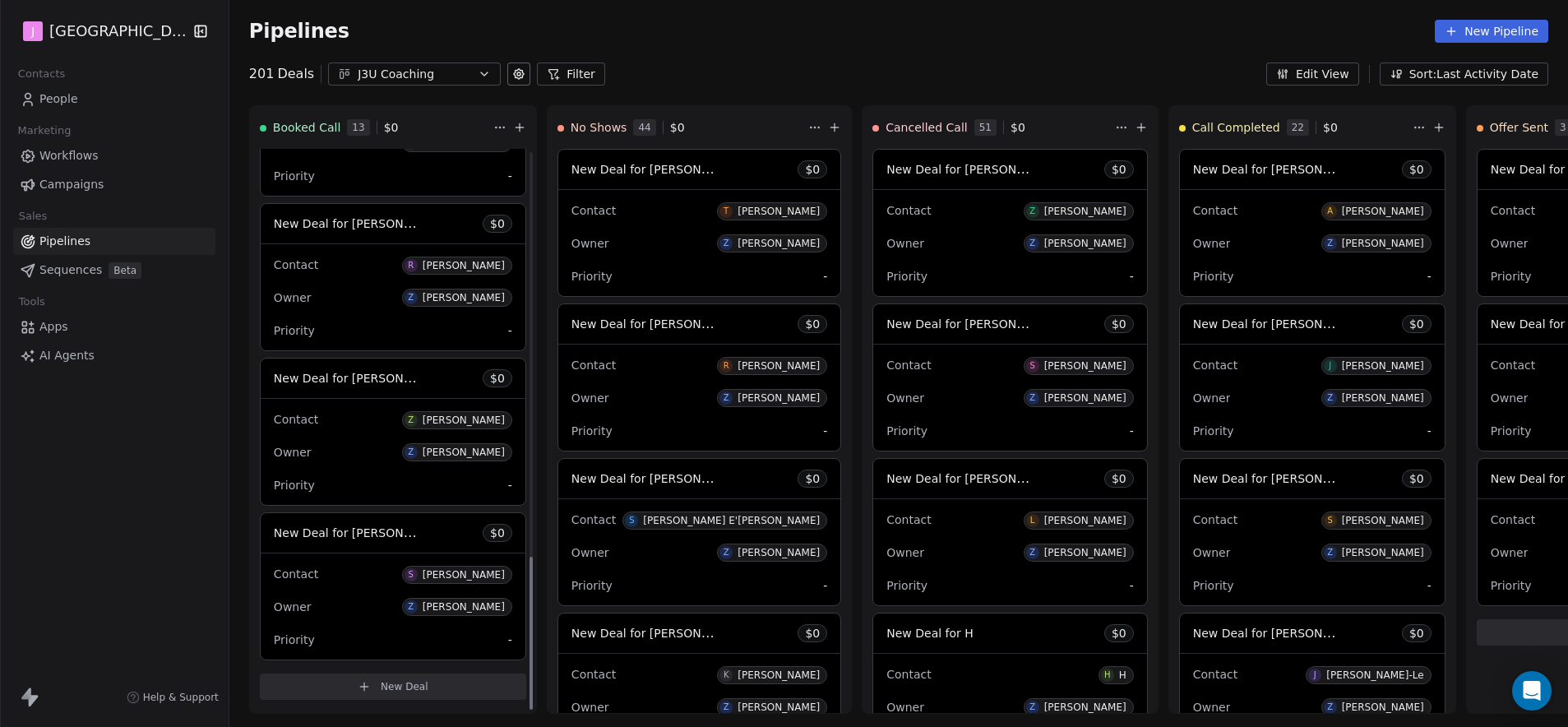
scroll to position [1492, 0]
click at [931, 52] on div "Pipelines New Pipeline" at bounding box center [899, 31] width 1338 height 63
click at [1017, 57] on div "Pipelines New Pipeline" at bounding box center [899, 31] width 1338 height 63
